Goal: Information Seeking & Learning: Understand process/instructions

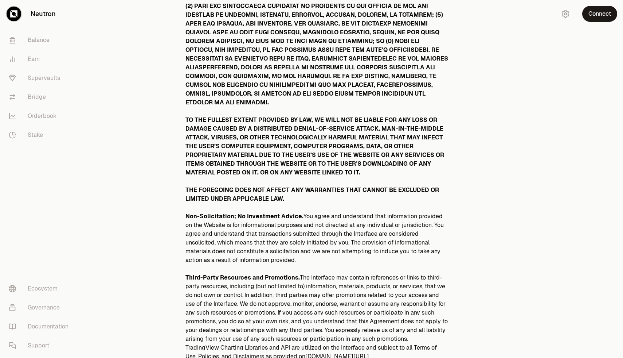
scroll to position [3807, 0]
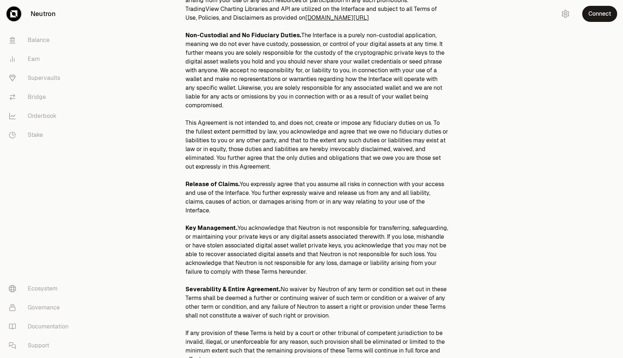
click at [347, 223] on p "Key Management. You acknowledge that Neutron is not responsible for transferrin…" at bounding box center [316, 249] width 263 height 52
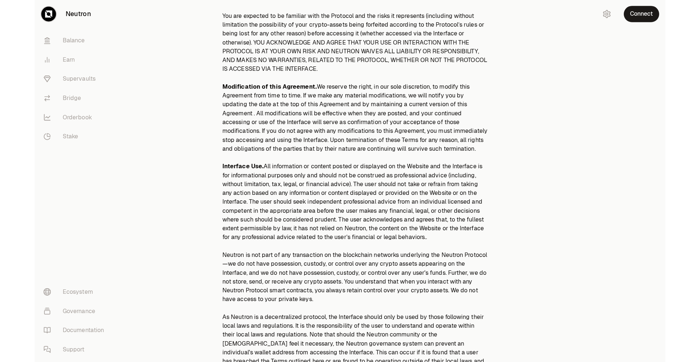
scroll to position [0, 0]
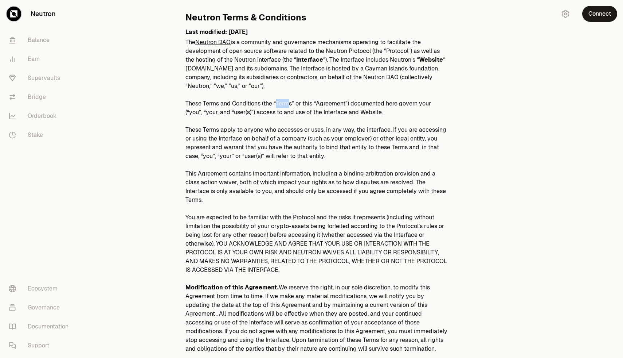
drag, startPoint x: 277, startPoint y: 102, endPoint x: 289, endPoint y: 101, distance: 12.5
click at [289, 101] on p "These Terms and Conditions (the “Terms” or this “Agreement”) documented here go…" at bounding box center [316, 107] width 263 height 17
click at [307, 158] on p "These Terms apply to anyone who accesses or uses, in any way, the interface. If…" at bounding box center [316, 142] width 263 height 35
click at [325, 36] on h2 "Last modified: [DATE]" at bounding box center [316, 32] width 263 height 9
